Goal: Use online tool/utility: Utilize a website feature to perform a specific function

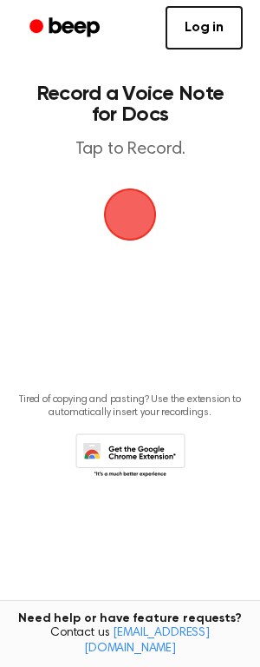
click at [137, 212] on span "button" at bounding box center [130, 214] width 53 height 53
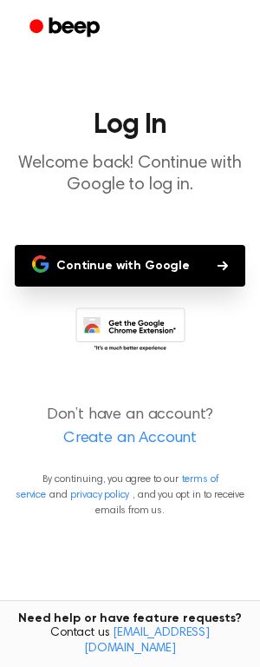
click at [126, 263] on button "Continue with Google" at bounding box center [130, 266] width 231 height 42
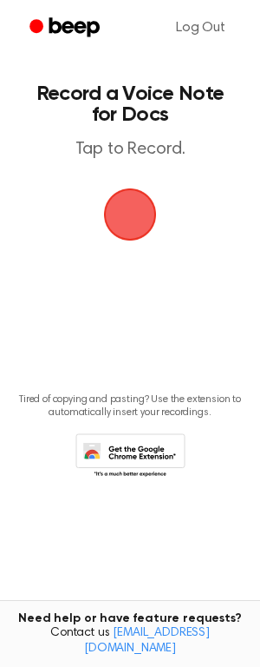
click at [139, 213] on span "button" at bounding box center [130, 214] width 53 height 53
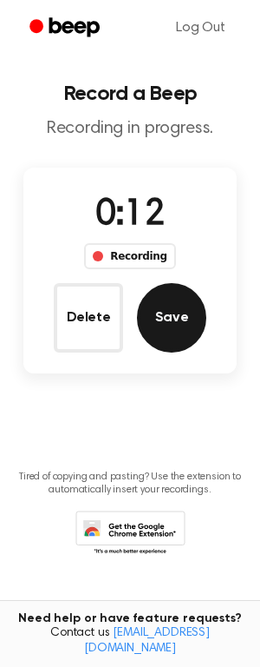
click at [180, 323] on button "Save" at bounding box center [171, 317] width 69 height 69
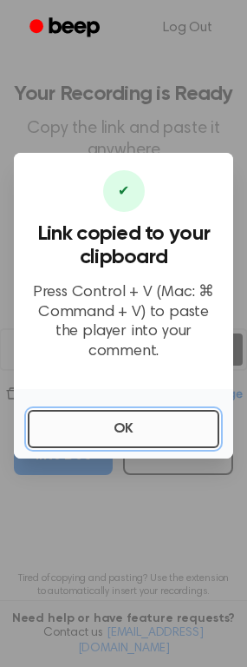
click at [141, 415] on button "OK" at bounding box center [124, 429] width 192 height 38
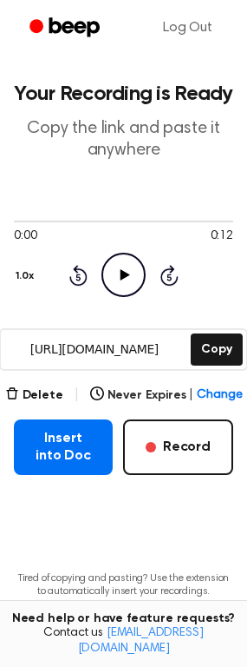
click at [121, 273] on icon at bounding box center [126, 274] width 10 height 11
